Goal: Complete application form

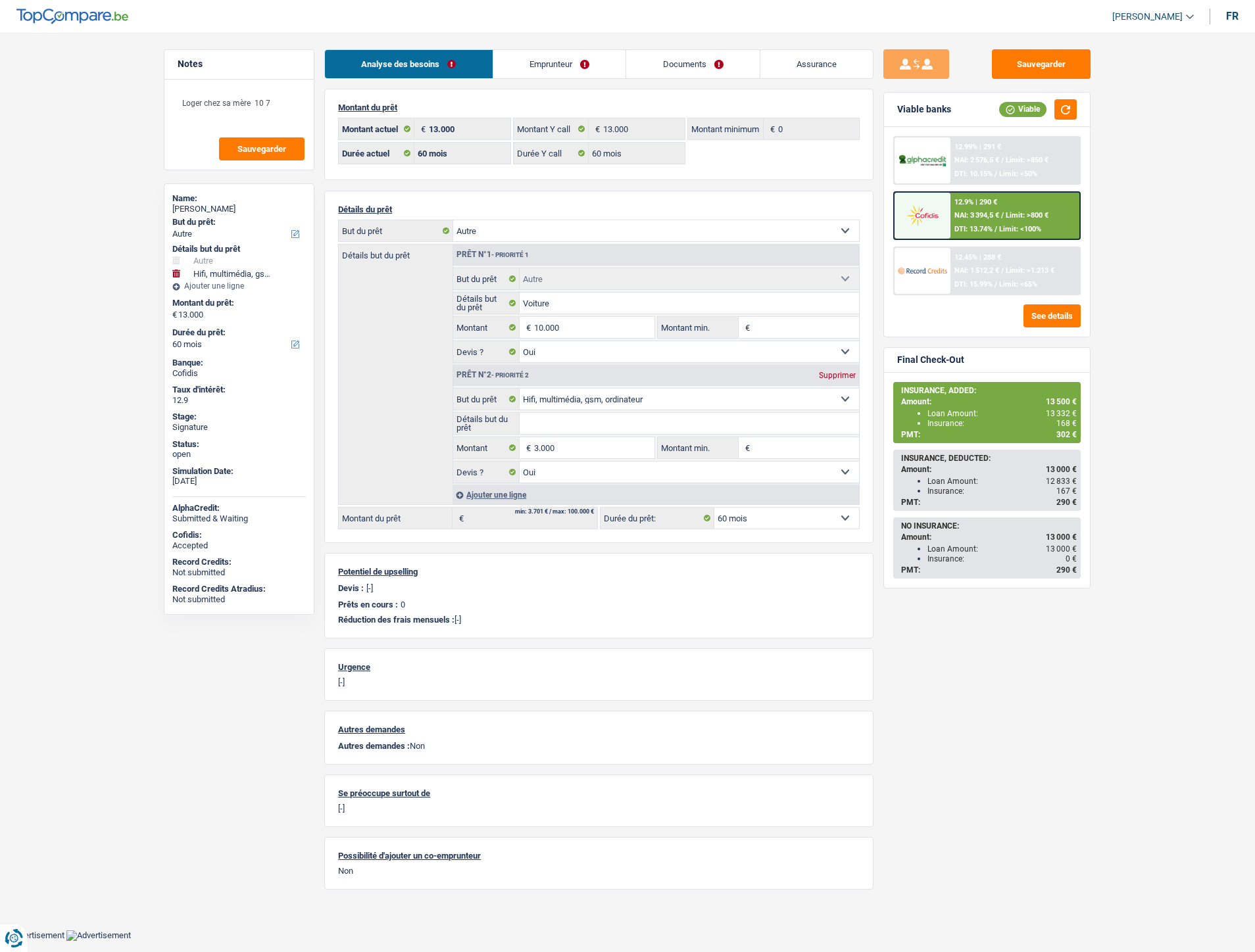
select select "other"
select select "tech"
select select "60"
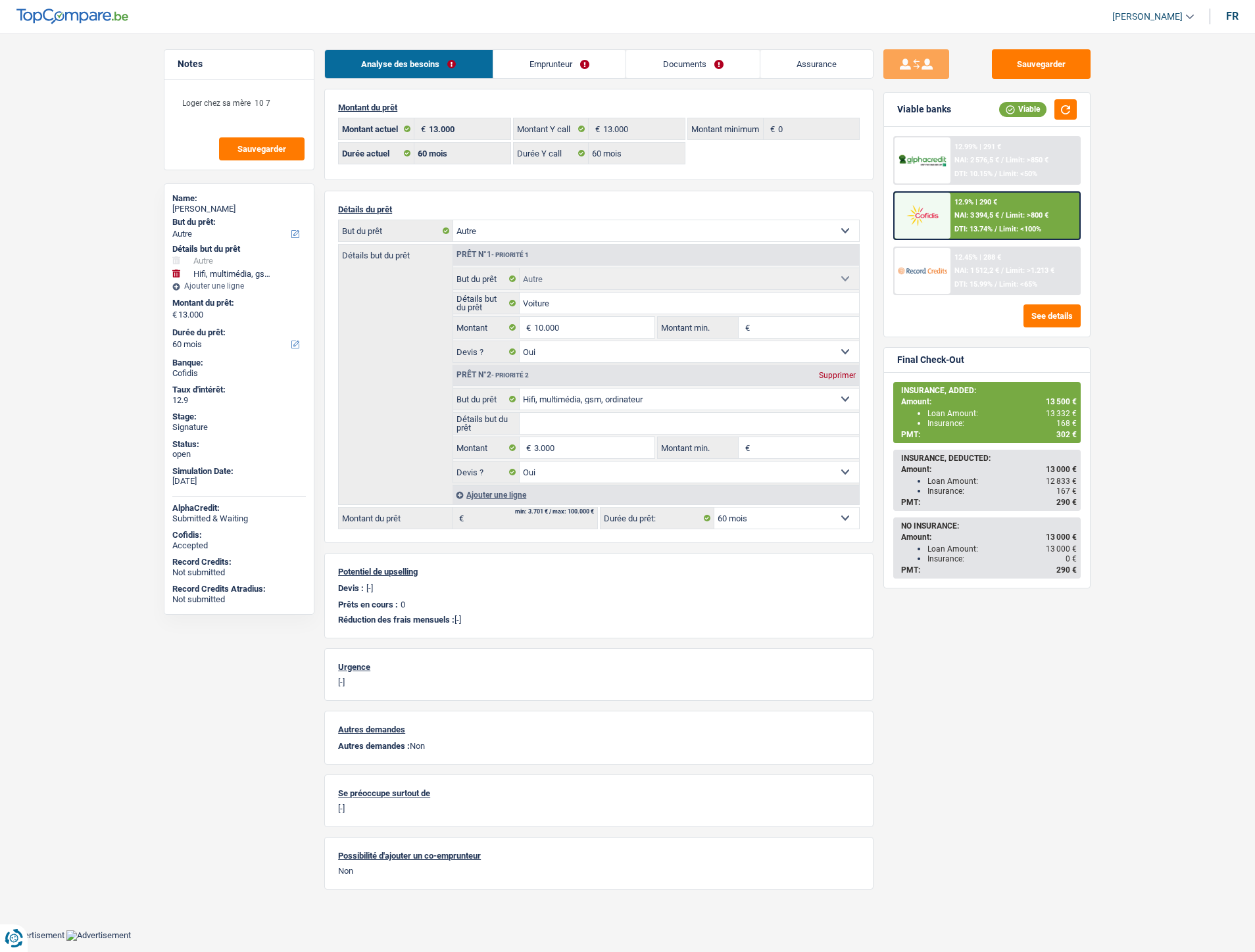
select select "60"
select select "other"
select select "yes"
select select "tech"
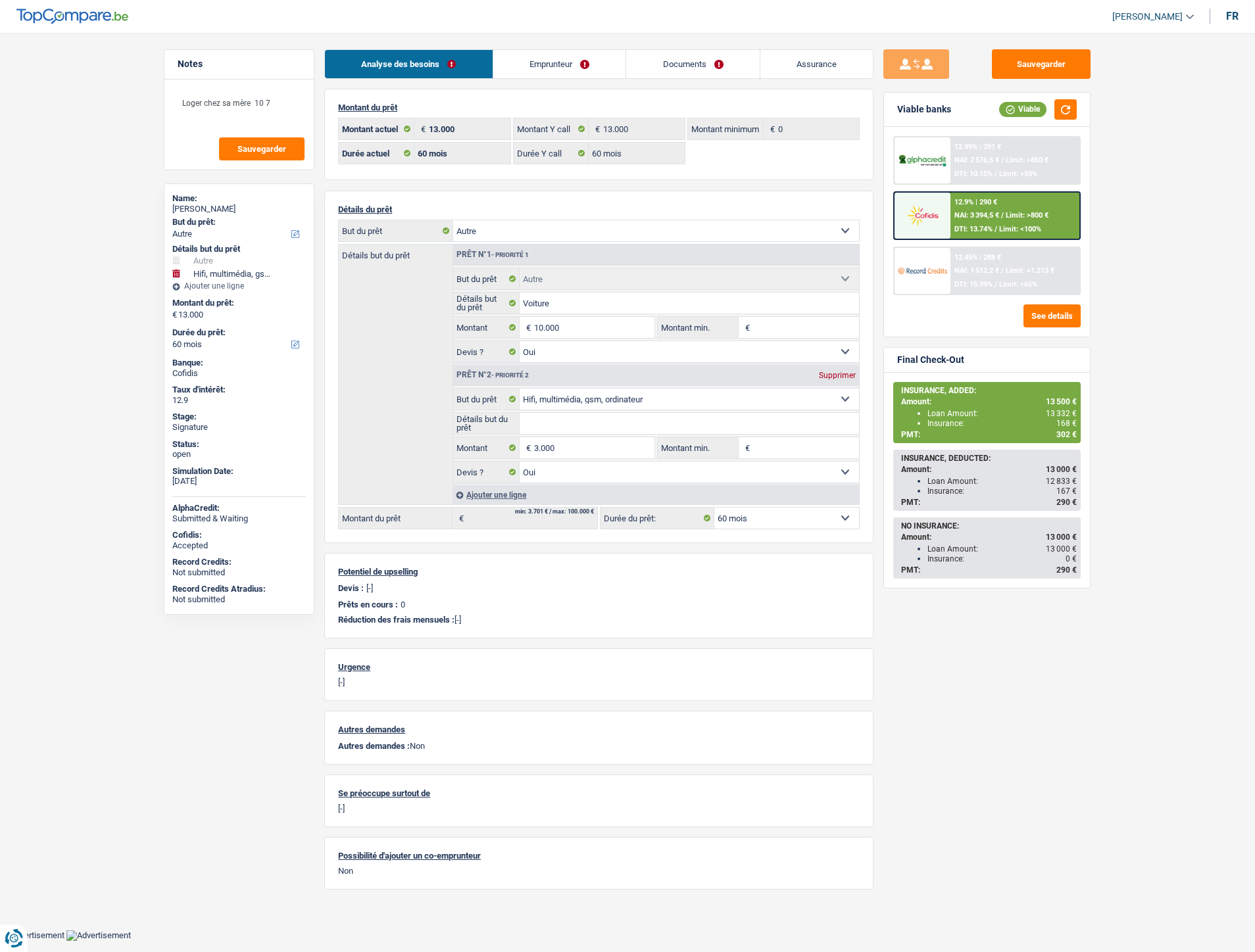
select select "yes"
select select "60"
click at [693, 67] on link "Documents" at bounding box center [692, 63] width 133 height 28
select select "other"
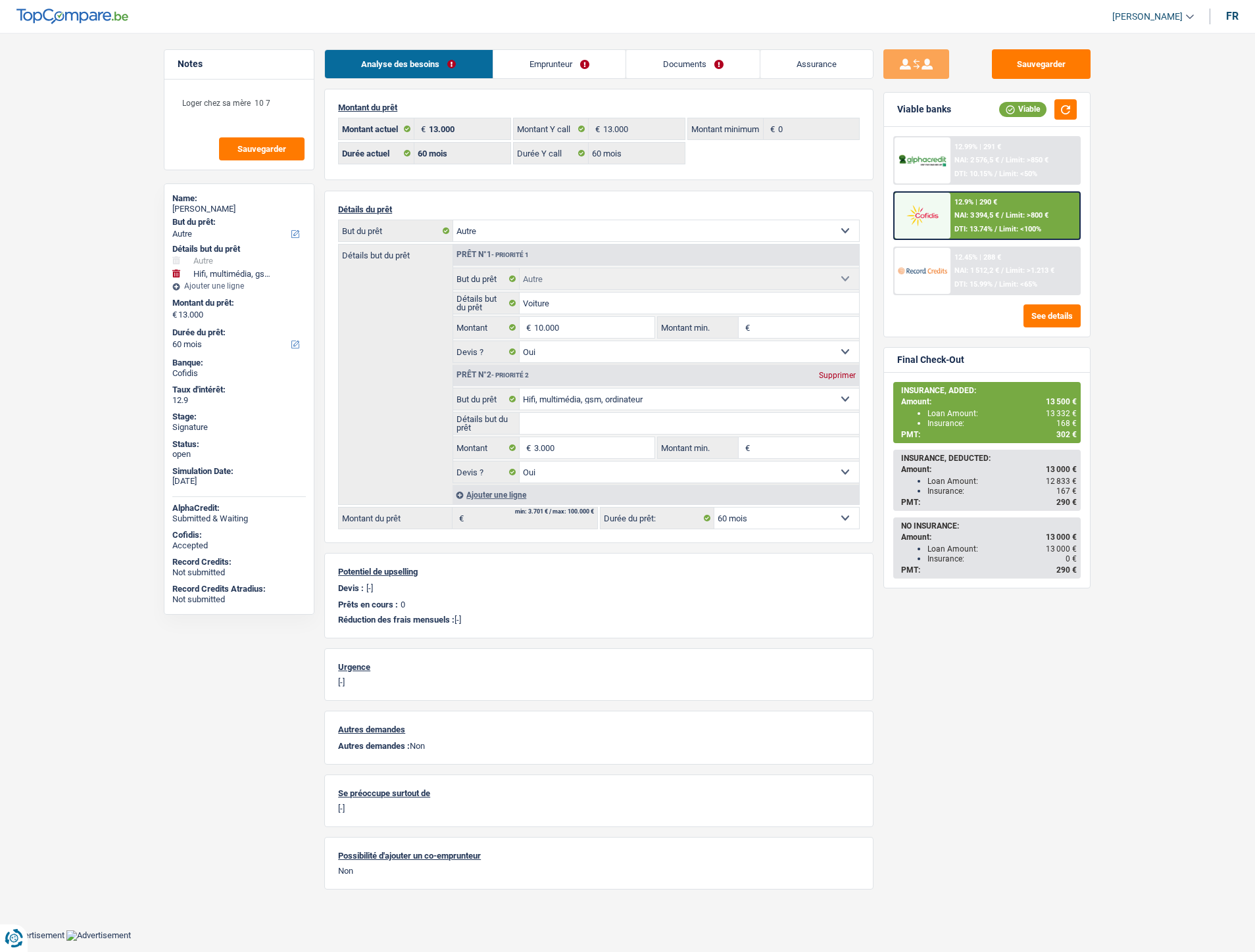
select select "tech"
select select "60"
select select "other"
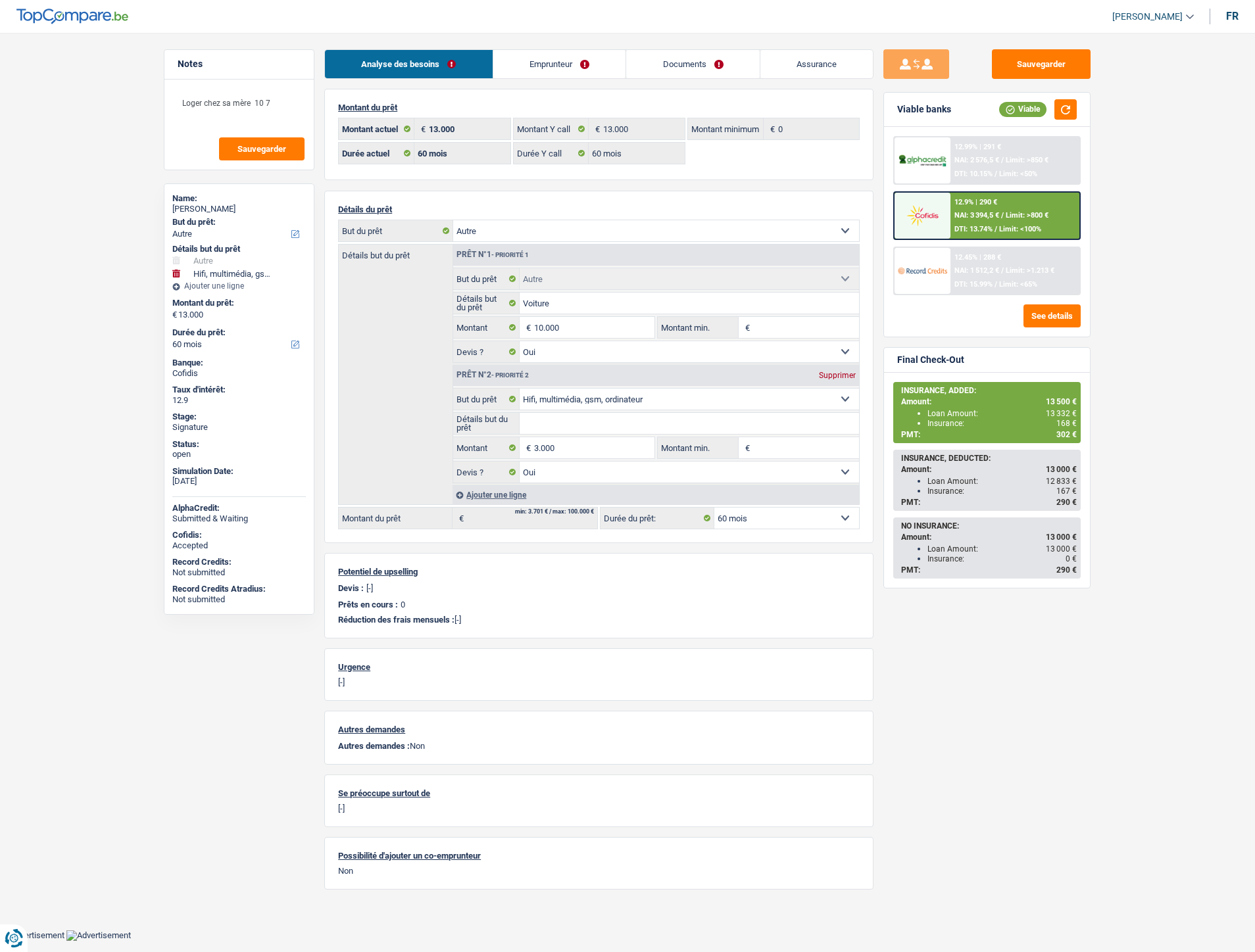
select select "other"
select select "yes"
select select "tech"
select select "yes"
select select "60"
